Goal: Task Accomplishment & Management: Manage account settings

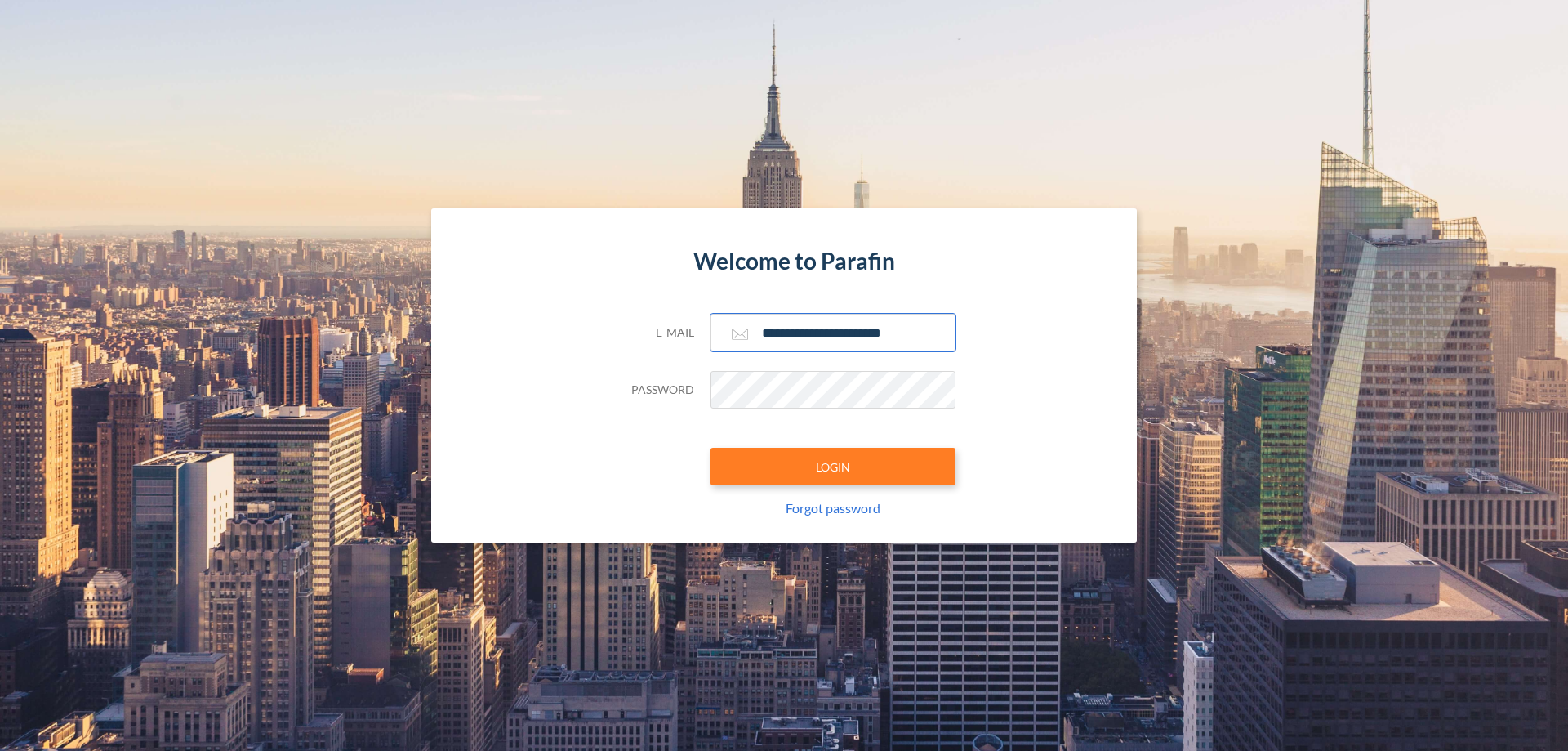
type input "**********"
click at [833, 467] on button "LOGIN" at bounding box center [833, 466] width 245 height 37
